Goal: Information Seeking & Learning: Learn about a topic

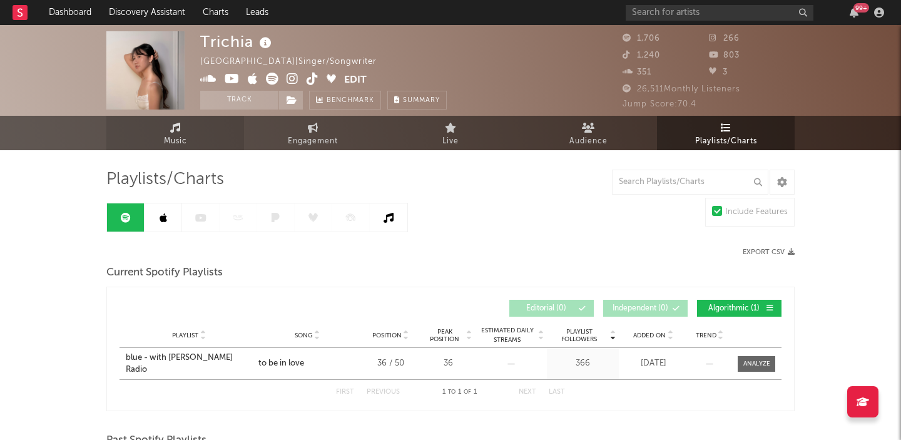
click at [185, 131] on link "Music" at bounding box center [175, 133] width 138 height 34
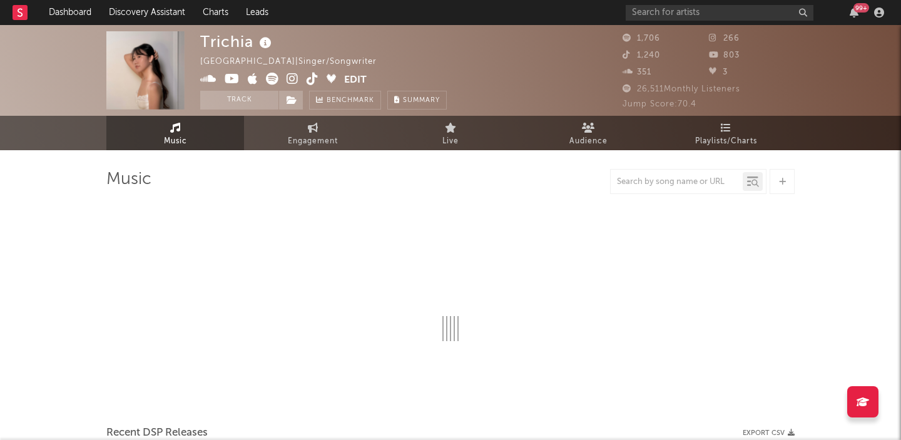
select select "1w"
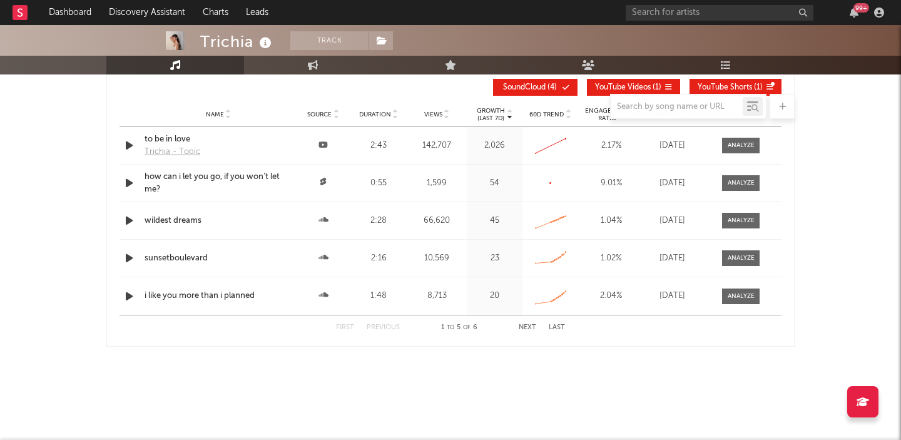
scroll to position [899, 0]
click at [736, 145] on div at bounding box center [741, 144] width 27 height 9
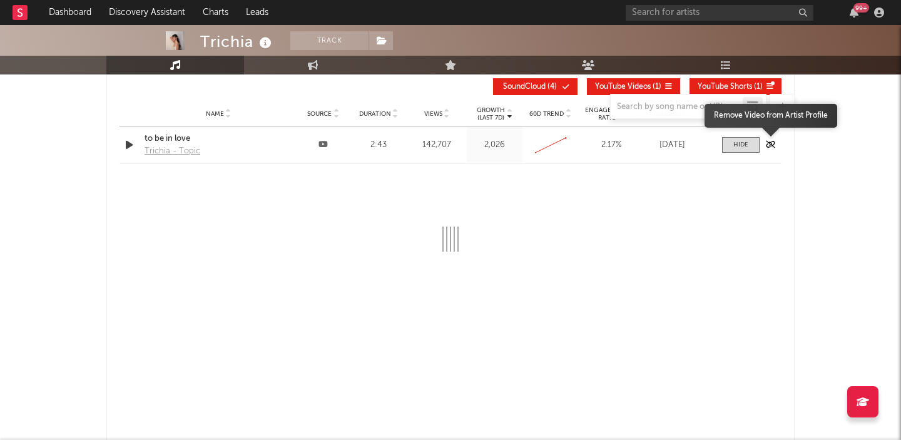
select select "All"
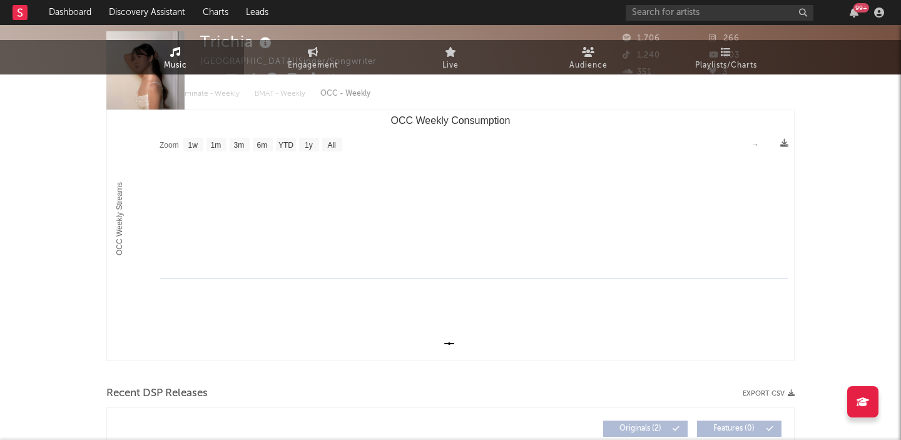
scroll to position [0, 0]
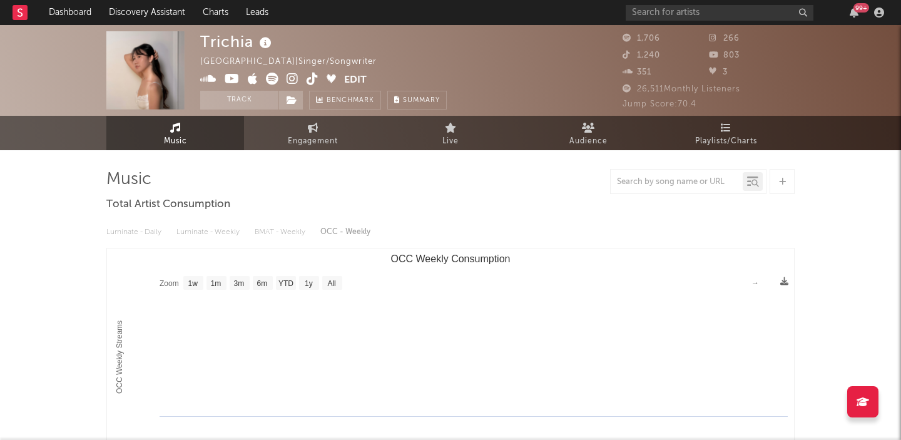
click at [157, 232] on div "Luminate - Daily Luminate - Weekly BMAT - Weekly OCC - Weekly" at bounding box center [450, 232] width 688 height 21
click at [209, 146] on link "Music" at bounding box center [175, 133] width 138 height 34
click at [297, 140] on span "Engagement" at bounding box center [313, 141] width 50 height 15
select select "1w"
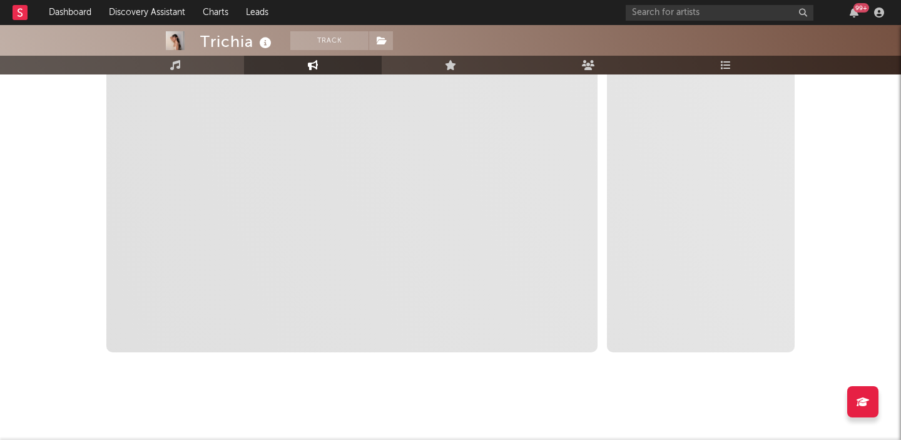
select select "1m"
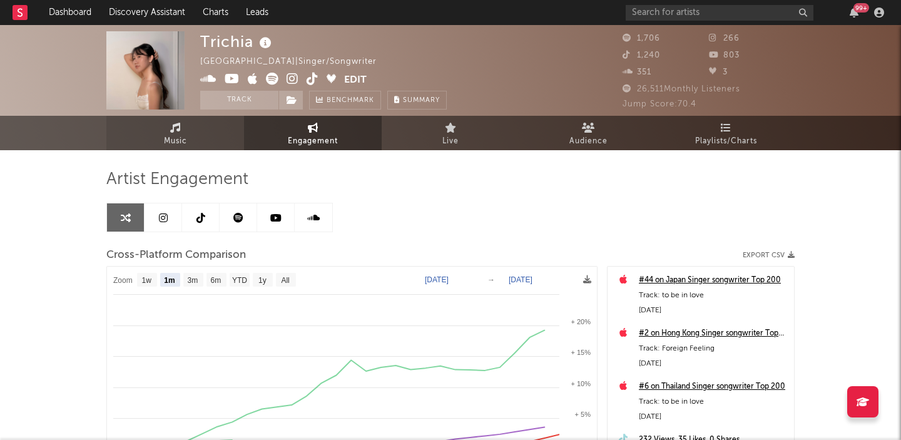
click at [141, 143] on link "Music" at bounding box center [175, 133] width 138 height 34
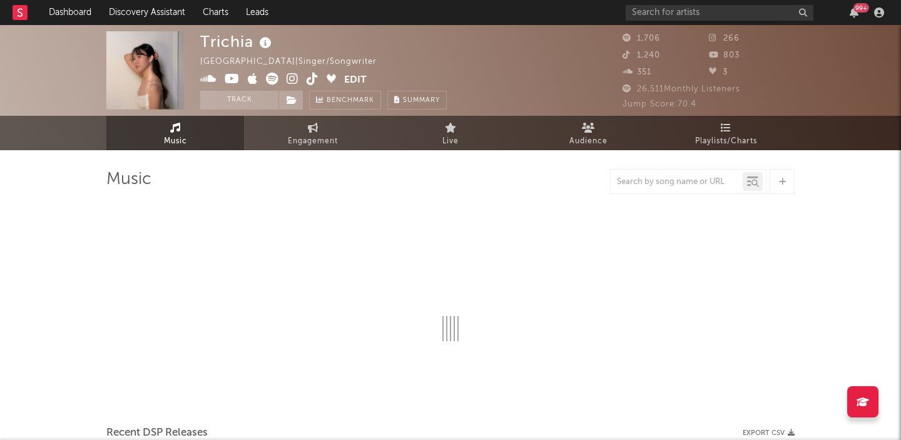
select select "1w"
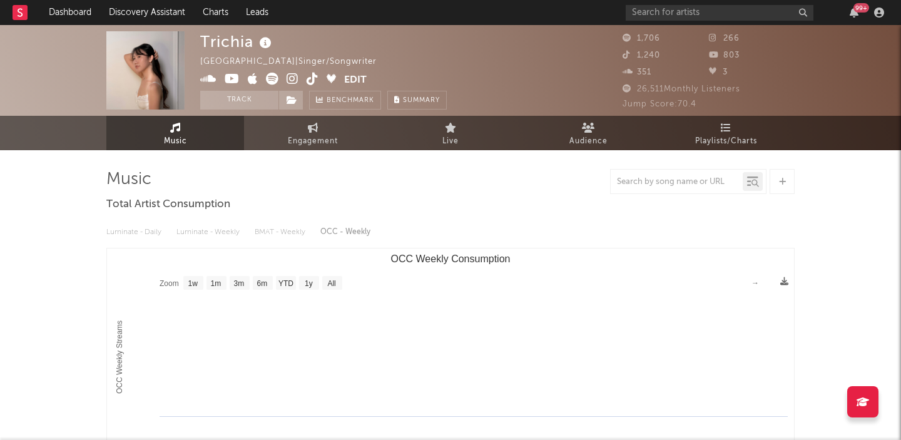
click at [228, 63] on div "Indonesia | Singer/Songwriter" at bounding box center [295, 61] width 191 height 15
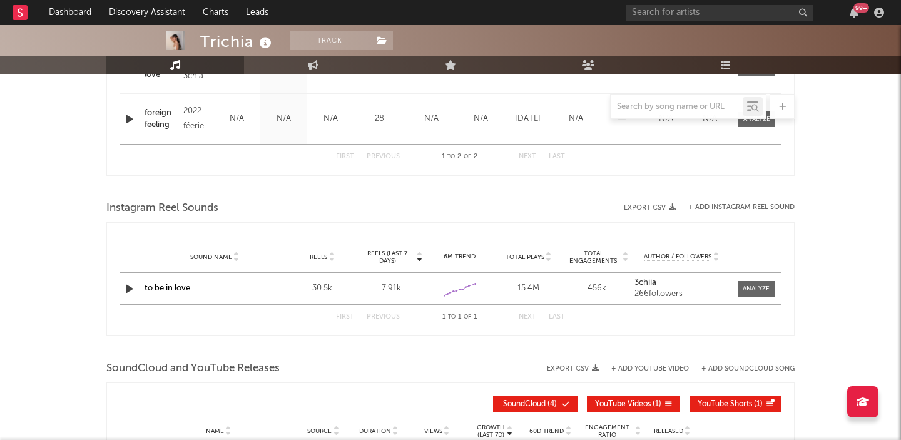
scroll to position [583, 0]
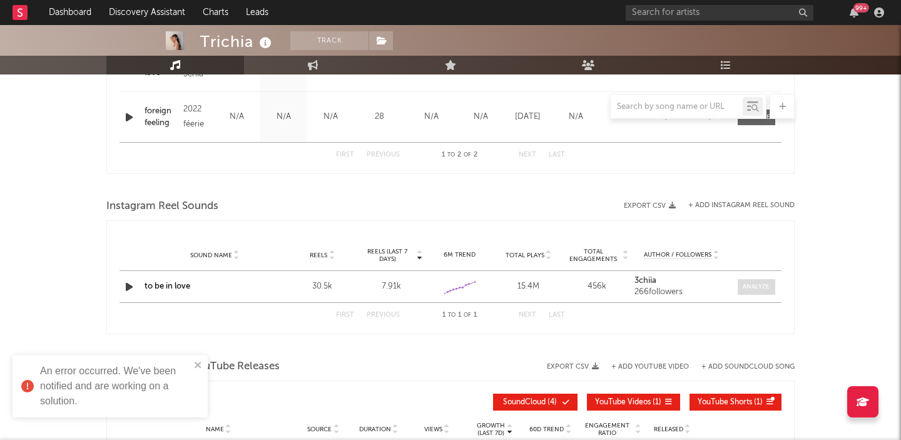
click at [756, 287] on div at bounding box center [756, 286] width 27 height 9
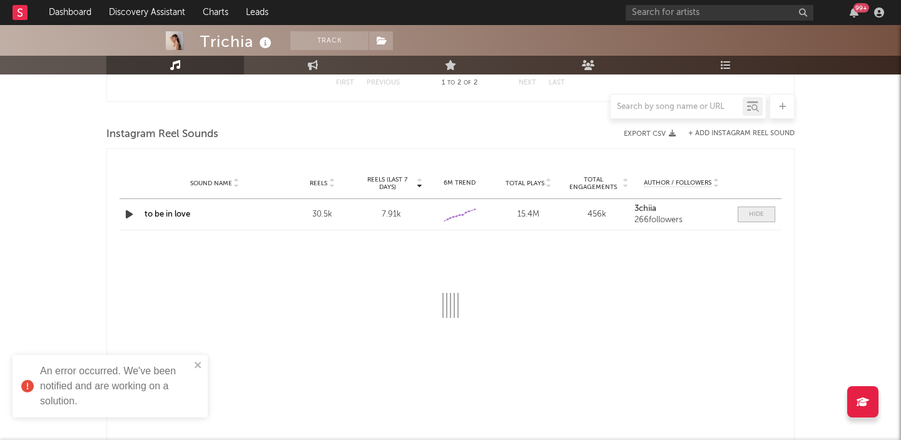
scroll to position [760, 0]
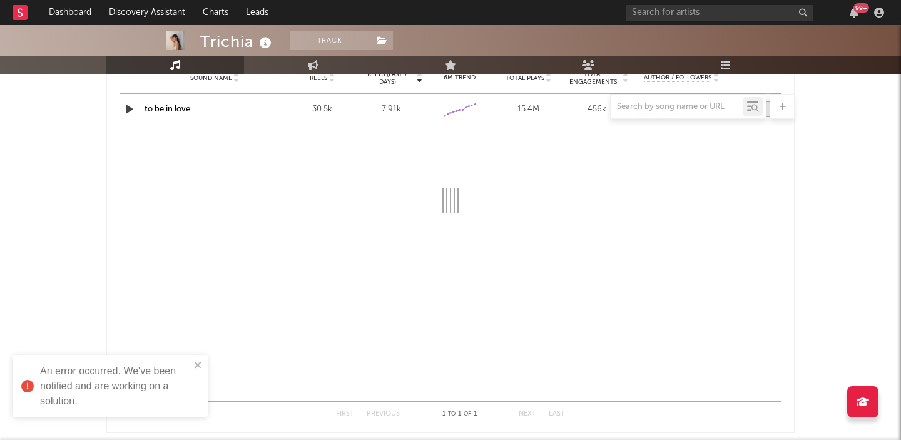
select select "6m"
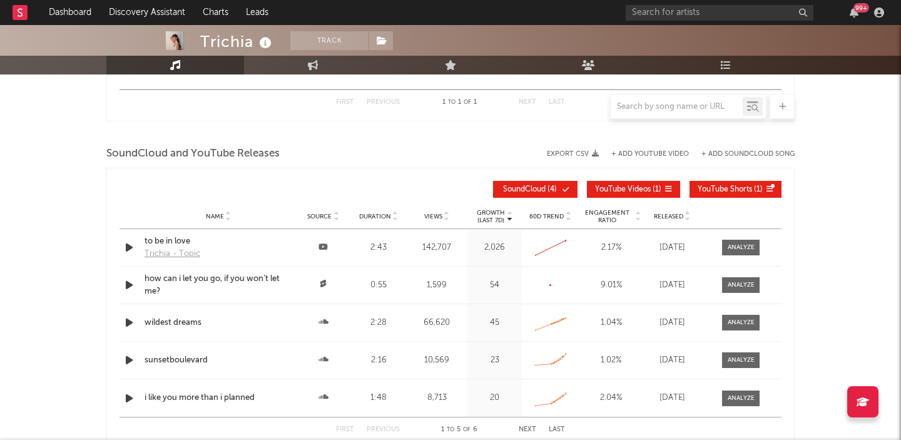
scroll to position [1112, 0]
